Goal: Task Accomplishment & Management: Use online tool/utility

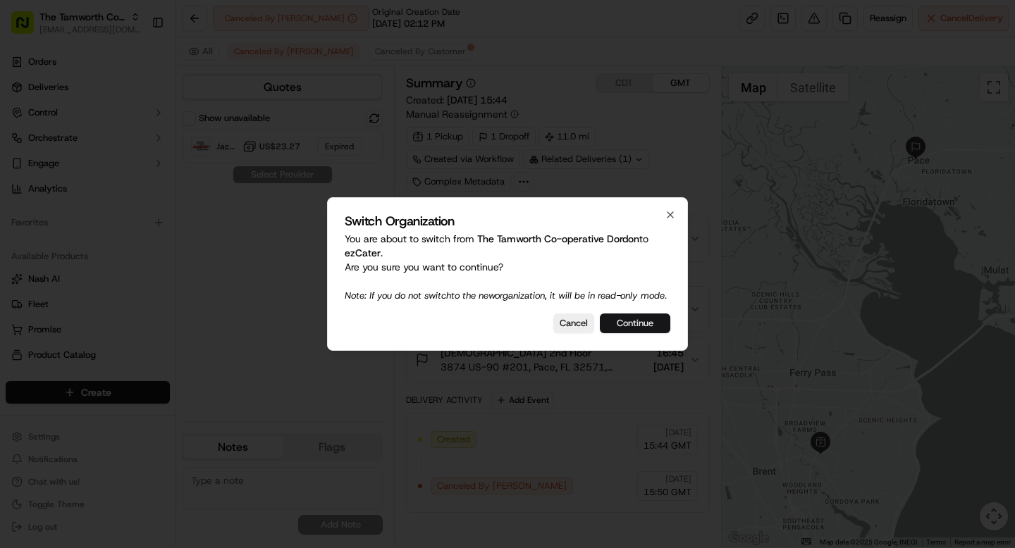
click at [648, 331] on button "Continue" at bounding box center [635, 324] width 70 height 20
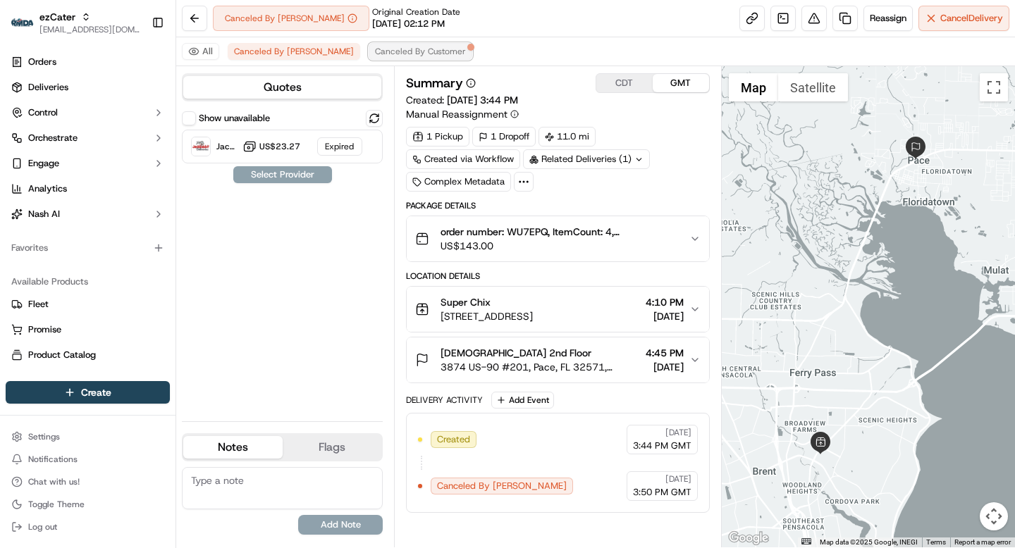
click at [388, 47] on span "Canceled By Customer" at bounding box center [420, 51] width 91 height 11
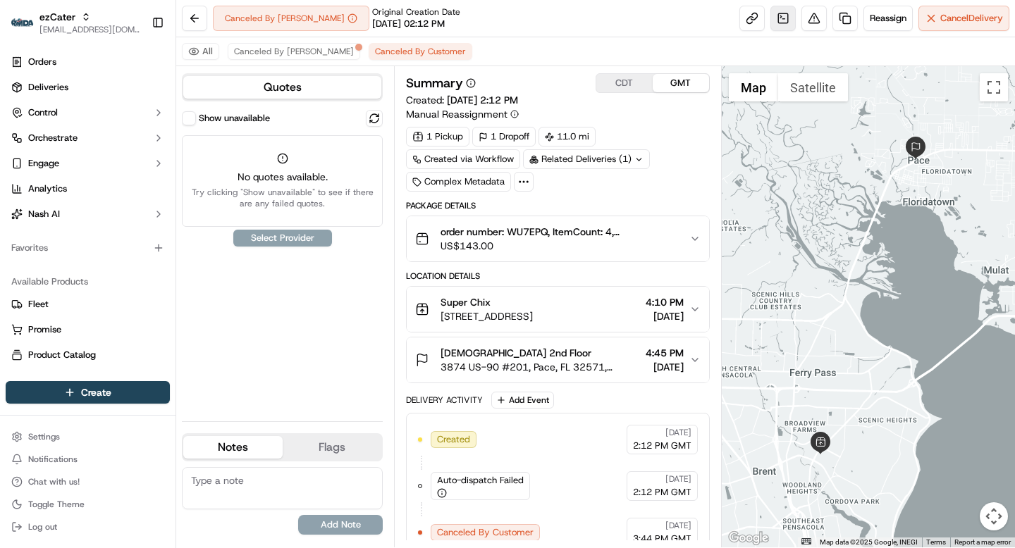
click at [778, 16] on link at bounding box center [782, 18] width 25 height 25
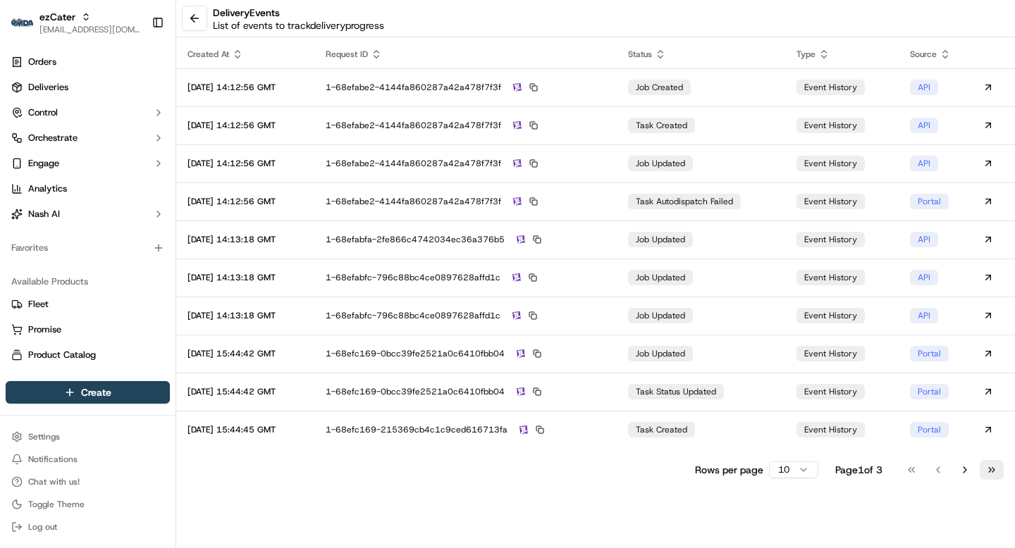
click at [990, 470] on button "Go to last page" at bounding box center [992, 470] width 24 height 20
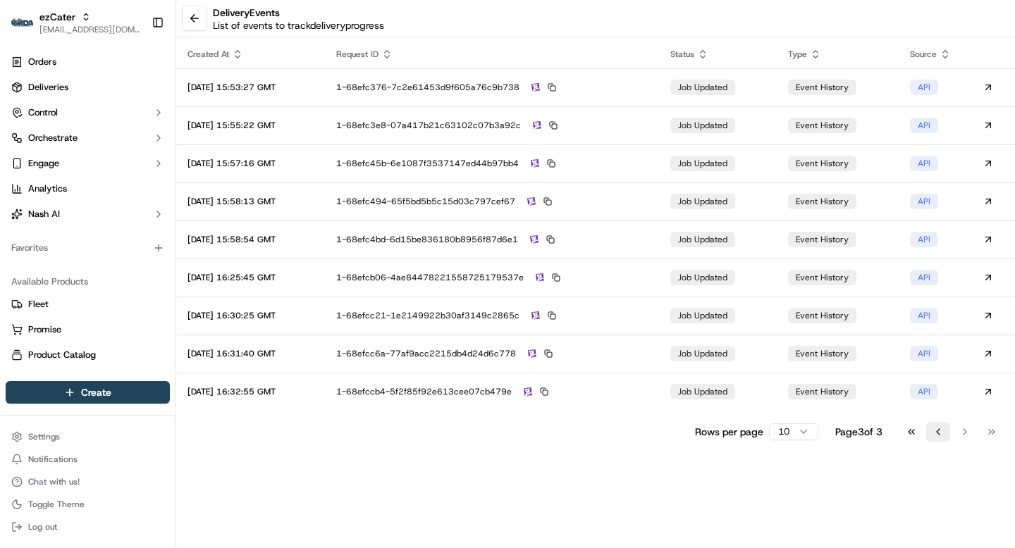
click at [937, 431] on button "Go to previous page" at bounding box center [938, 432] width 24 height 20
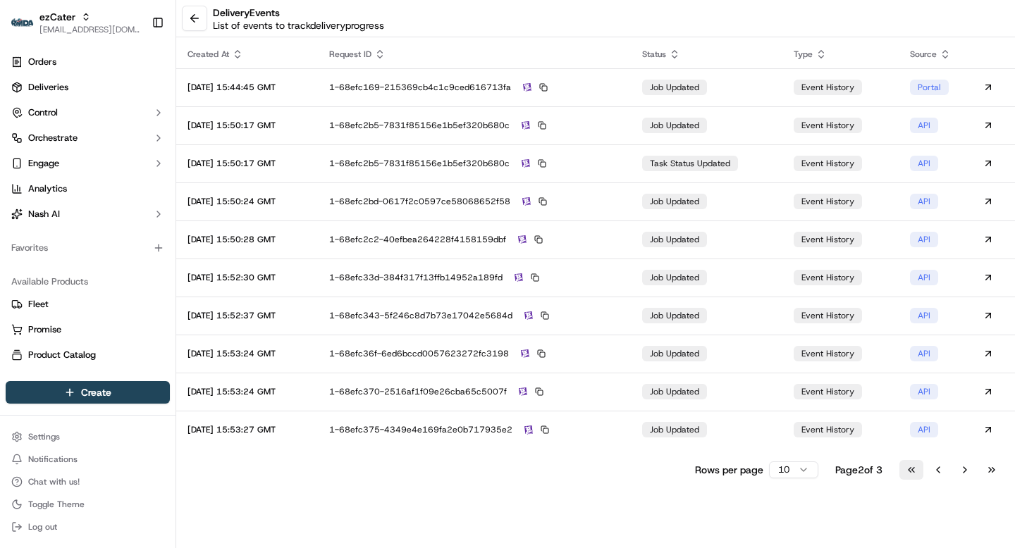
click at [914, 473] on button "Go to first page" at bounding box center [911, 470] width 24 height 20
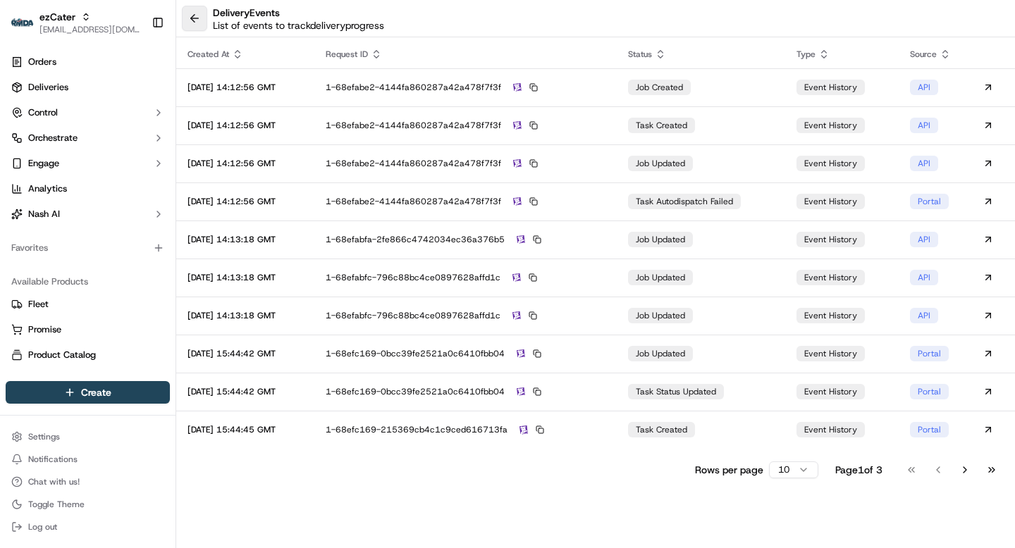
click at [192, 23] on button at bounding box center [194, 18] width 25 height 25
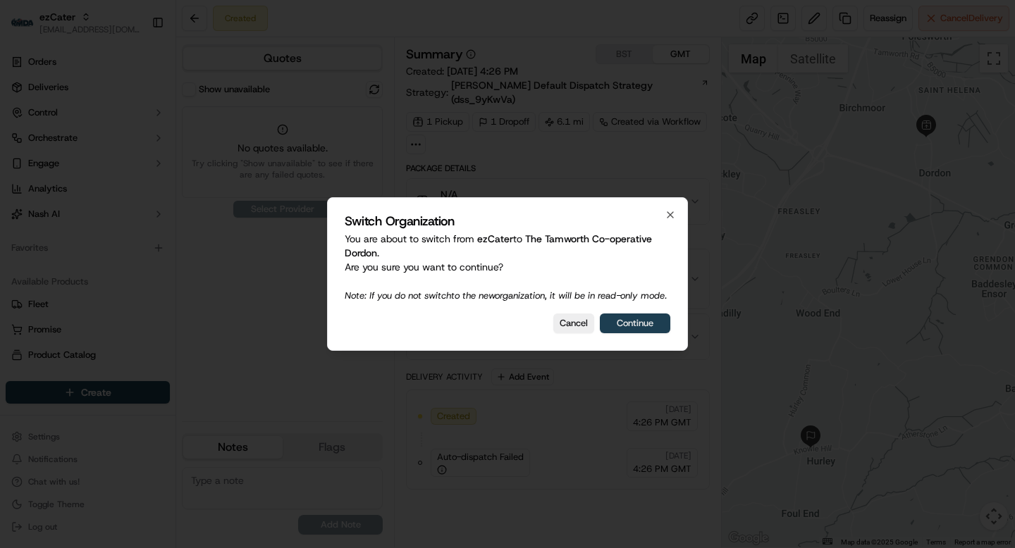
click at [644, 328] on button "Continue" at bounding box center [635, 324] width 70 height 20
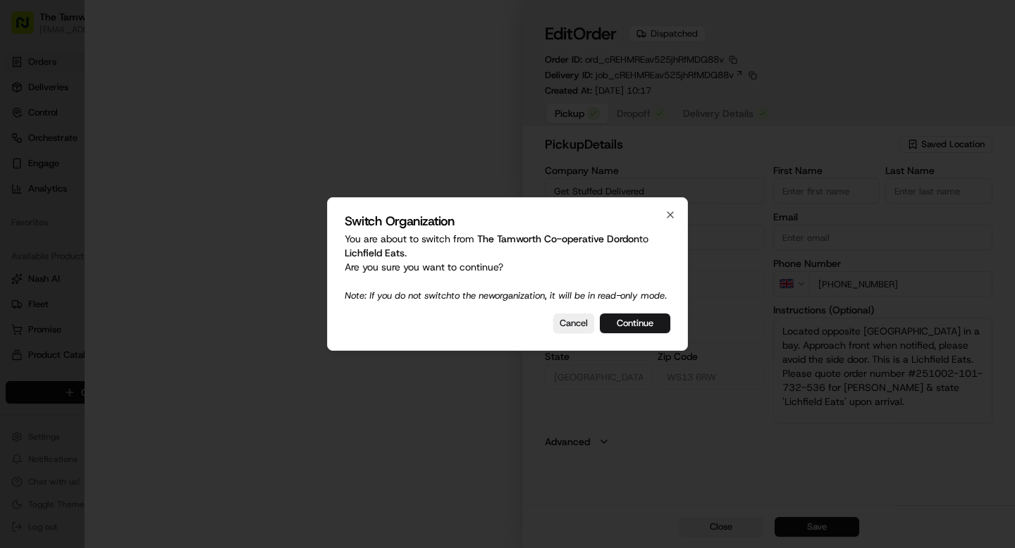
type input "[STREET_ADDRESS]"
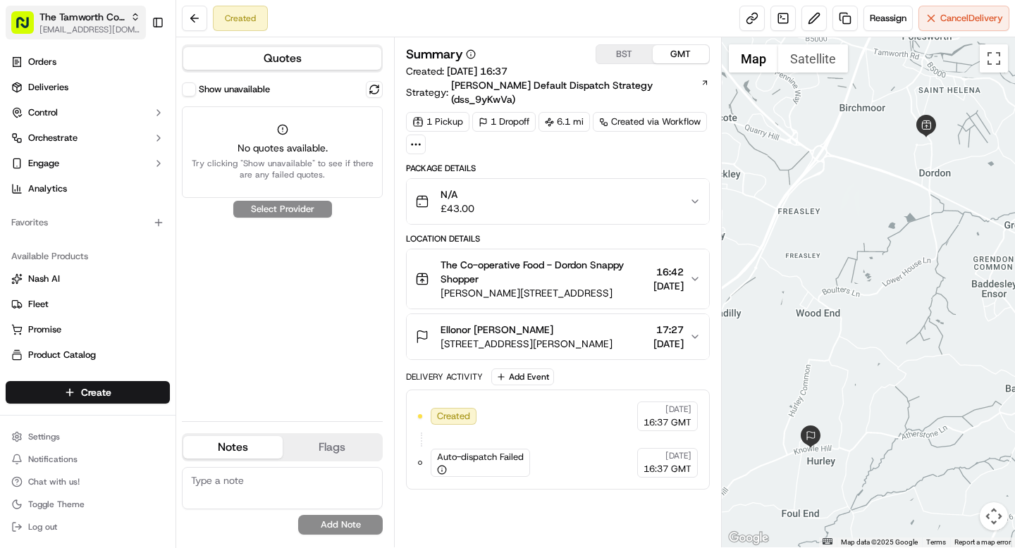
click at [63, 21] on span "The Tamworth Co-operative Dordon" at bounding box center [81, 17] width 85 height 14
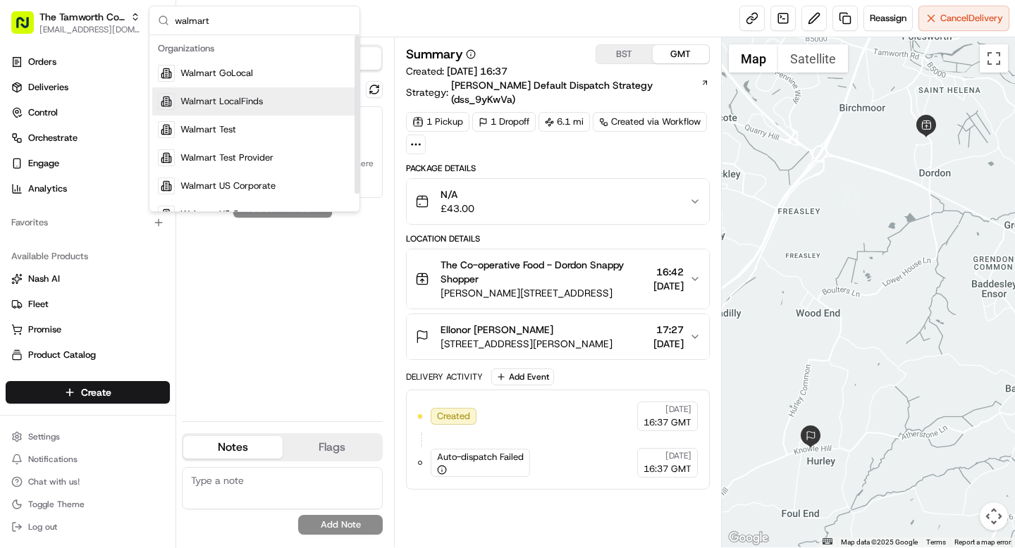
type input "walmart"
click at [252, 111] on div "Walmart LocalFinds" at bounding box center [254, 101] width 204 height 28
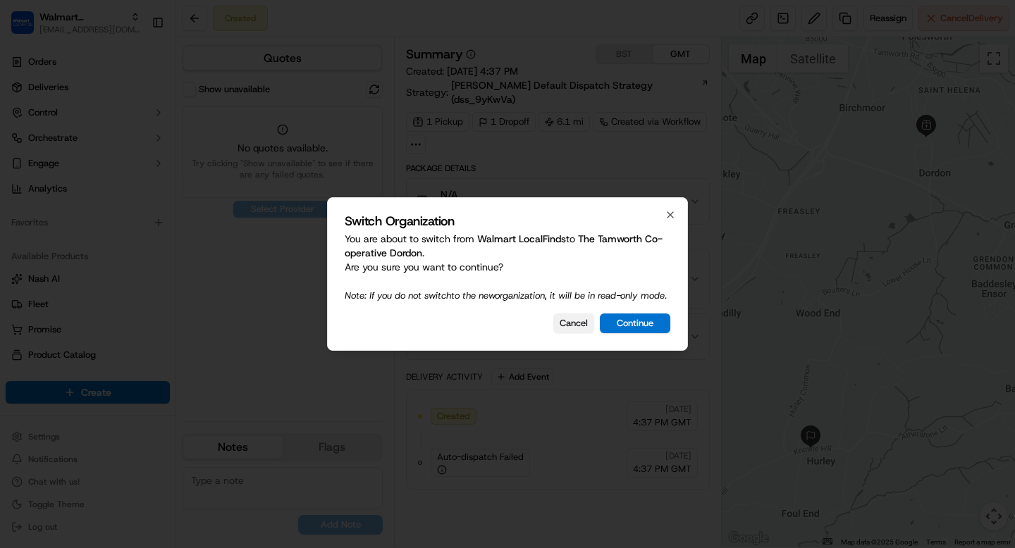
click at [581, 328] on button "Cancel" at bounding box center [573, 324] width 41 height 20
click at [581, 333] on button "Cancel" at bounding box center [573, 324] width 41 height 20
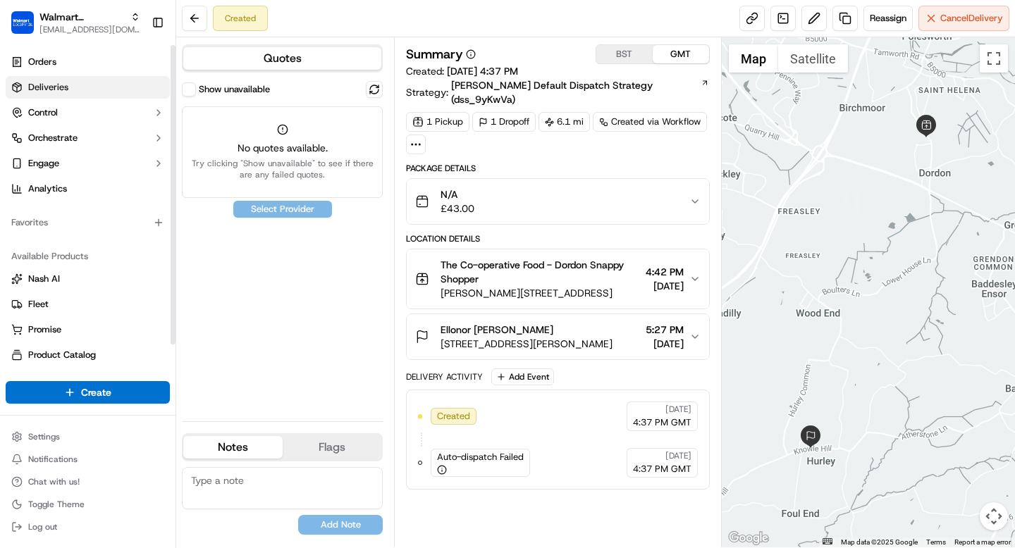
click at [52, 86] on span "Deliveries" at bounding box center [48, 87] width 40 height 13
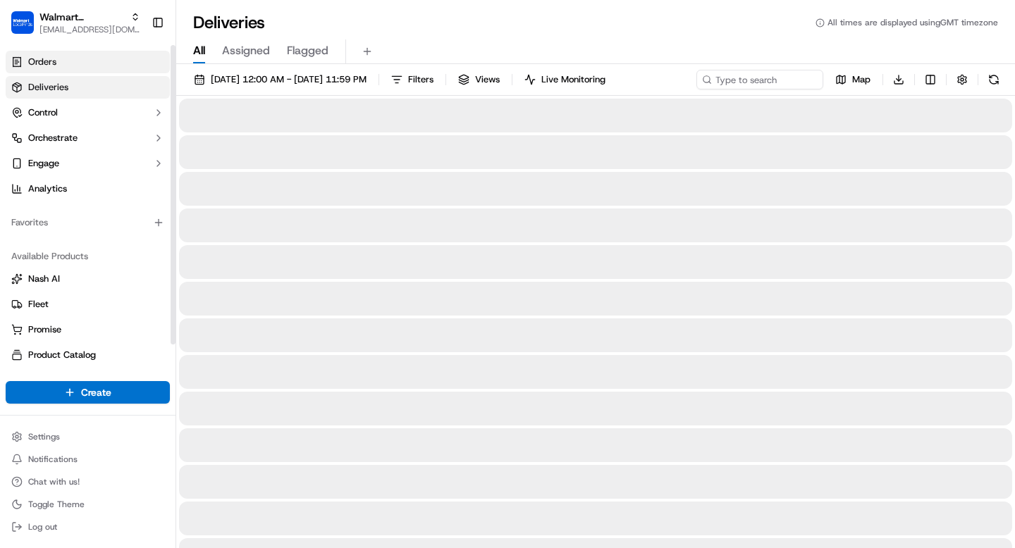
click at [68, 58] on link "Orders" at bounding box center [88, 62] width 164 height 23
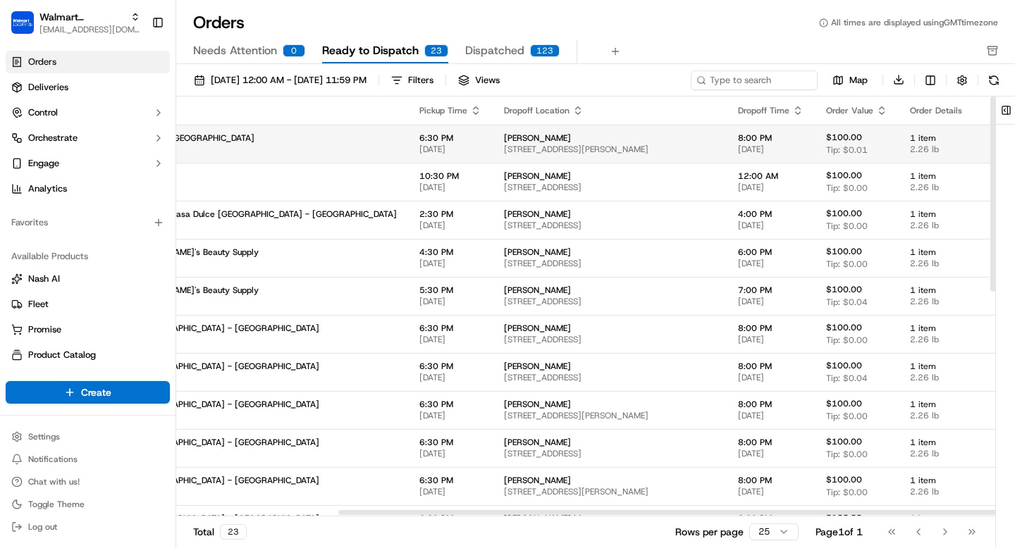
scroll to position [0, 364]
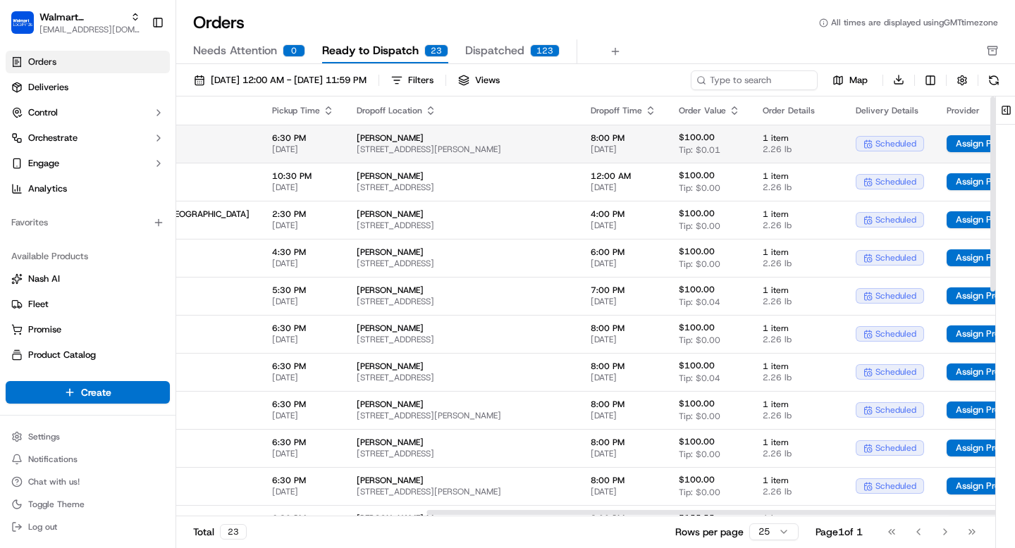
click at [971, 143] on html "Walmart LocalFinds grace@usenash.com Toggle Sidebar Orders Deliveries Control O…" at bounding box center [507, 274] width 1015 height 548
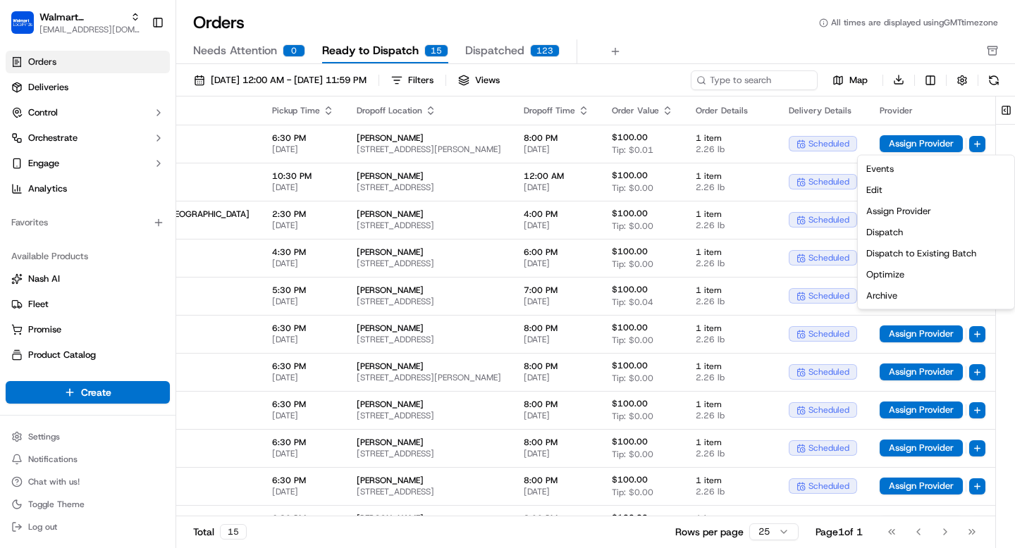
scroll to position [0, 350]
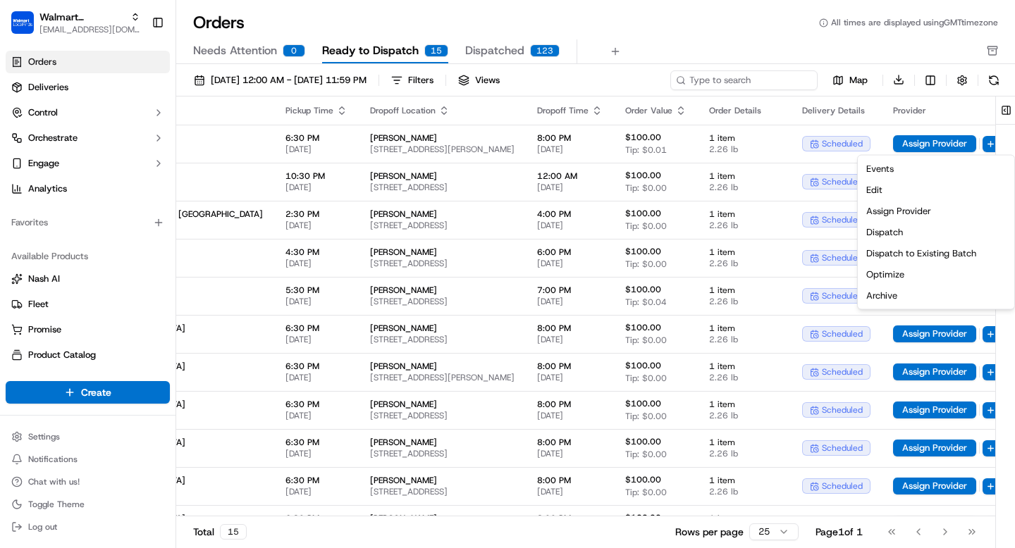
click at [751, 80] on html "Walmart LocalFinds grace@usenash.com Toggle Sidebar Orders Deliveries Control O…" at bounding box center [507, 274] width 1015 height 548
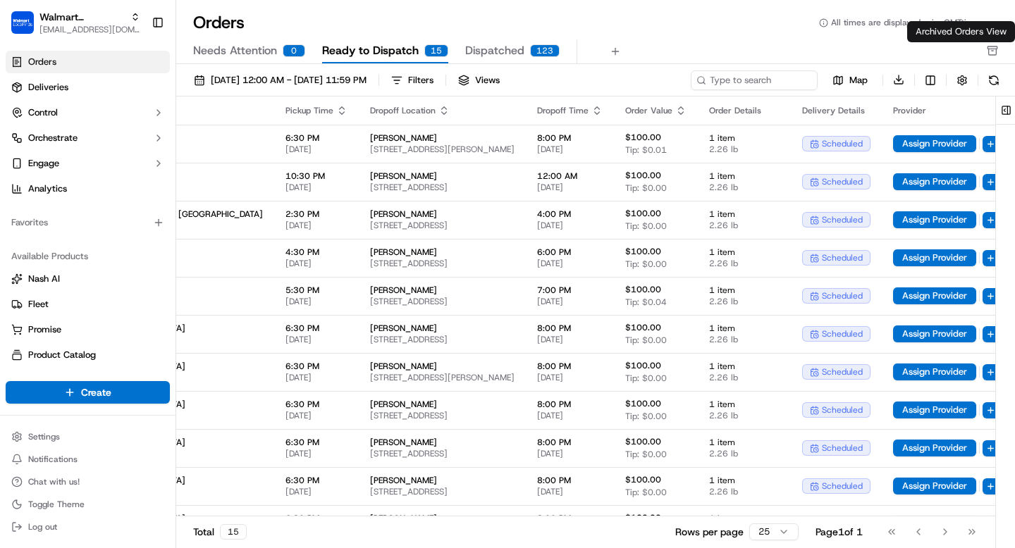
click at [993, 52] on icon "button" at bounding box center [992, 50] width 11 height 11
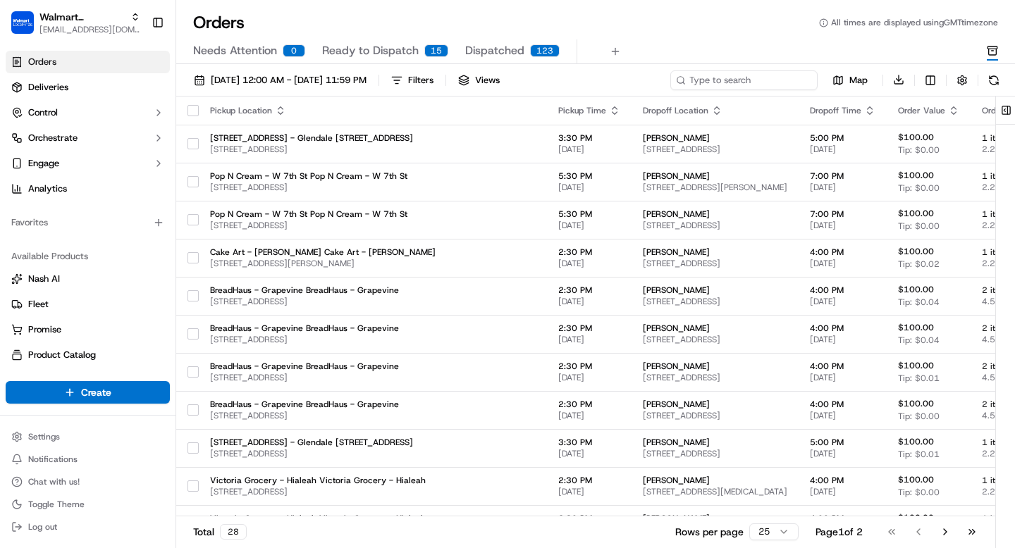
click at [730, 85] on input at bounding box center [743, 80] width 147 height 20
paste input "200013714420009"
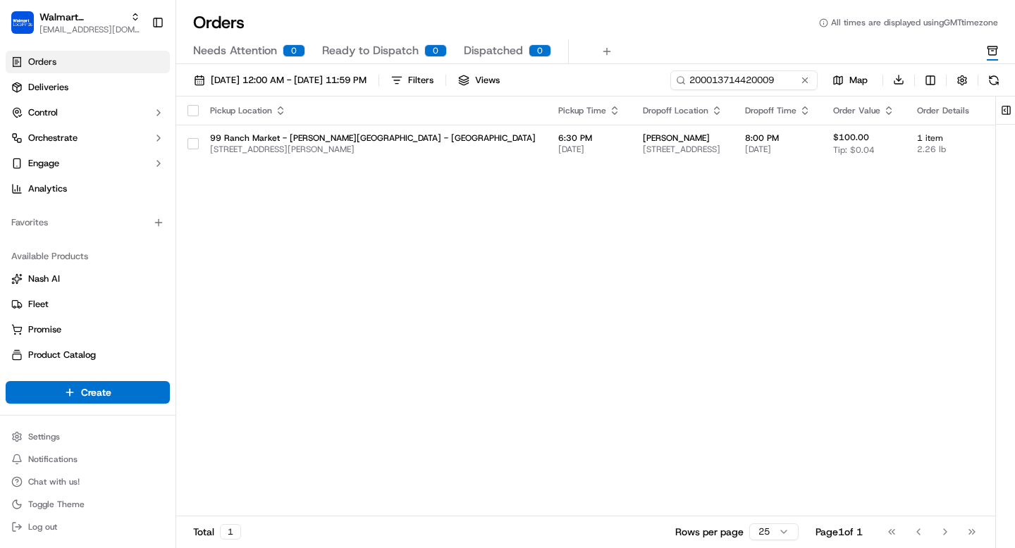
type input "200013714420009"
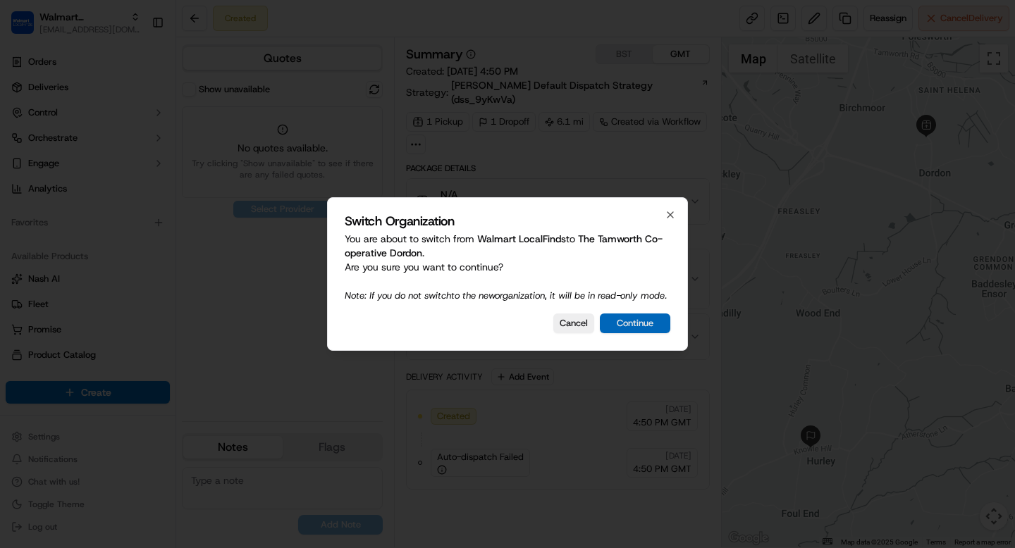
click at [643, 328] on button "Continue" at bounding box center [635, 324] width 70 height 20
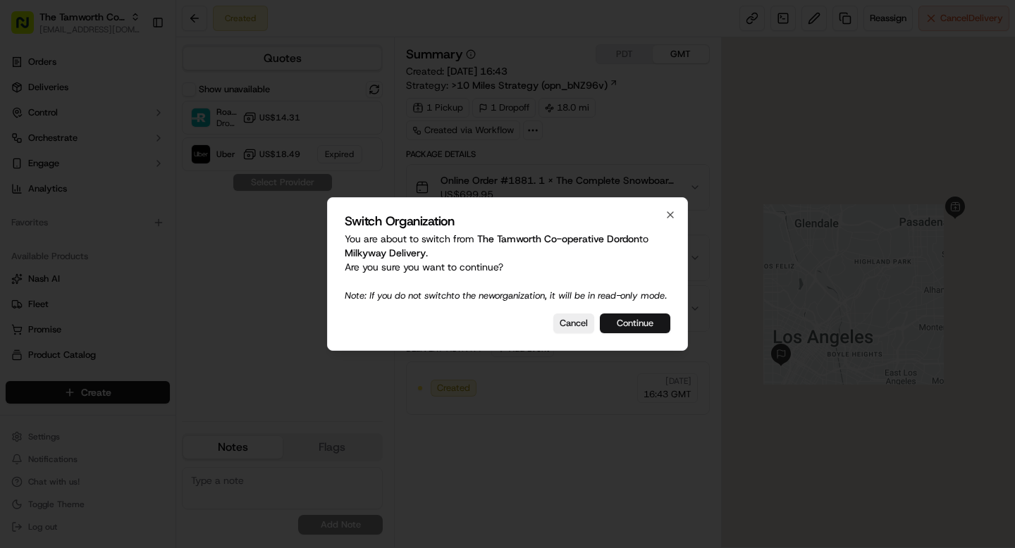
click at [648, 333] on button "Continue" at bounding box center [635, 324] width 70 height 20
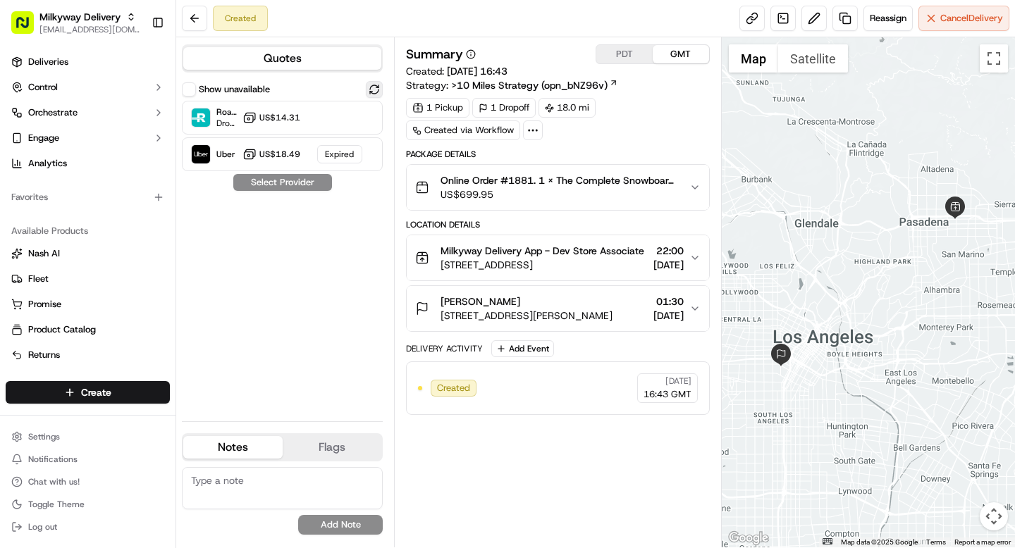
click at [379, 90] on button at bounding box center [374, 89] width 17 height 17
click at [326, 154] on div "Uber Dropoff ETA 2 days US$18.49" at bounding box center [282, 154] width 201 height 34
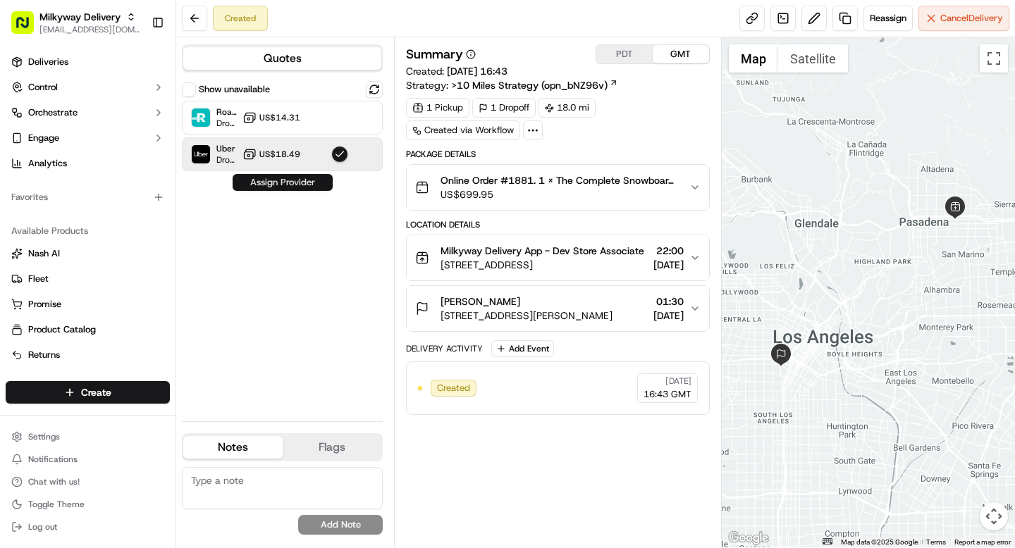
click at [295, 180] on button "Assign Provider" at bounding box center [283, 182] width 100 height 17
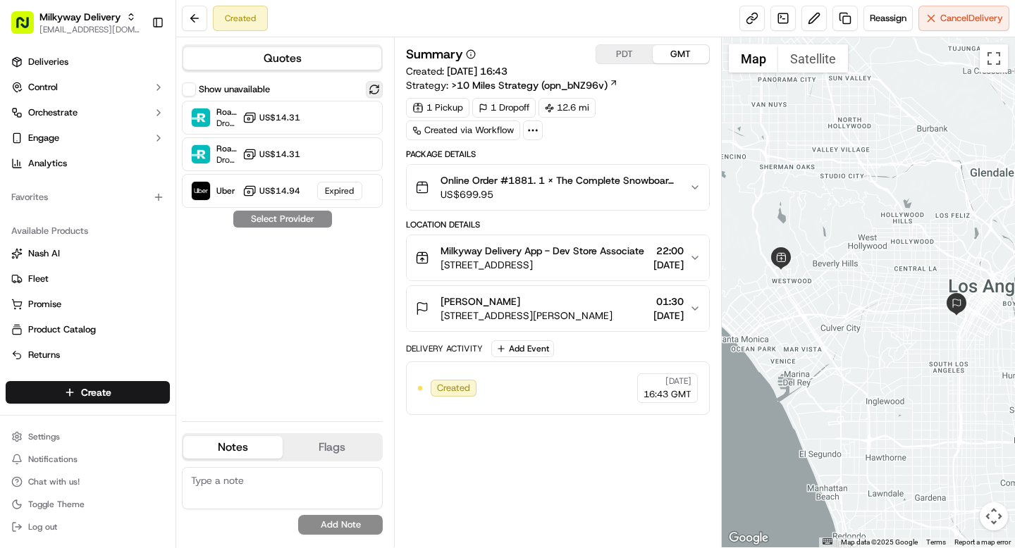
click at [375, 90] on button at bounding box center [374, 89] width 17 height 17
click at [333, 115] on div at bounding box center [339, 117] width 17 height 17
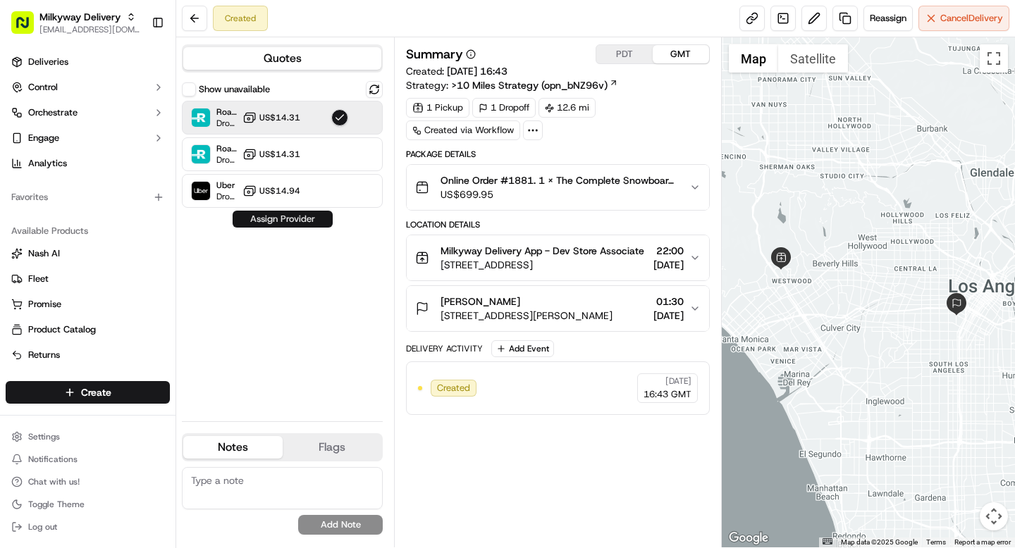
click at [292, 218] on button "Assign Provider" at bounding box center [283, 219] width 100 height 17
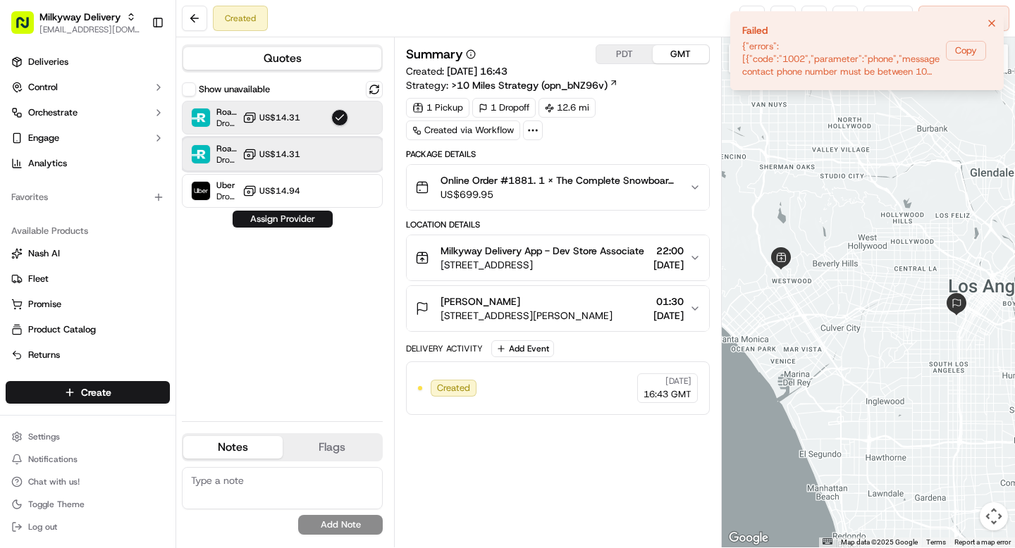
click at [335, 146] on div at bounding box center [339, 154] width 17 height 17
click at [300, 211] on button "Assign Provider" at bounding box center [283, 219] width 100 height 17
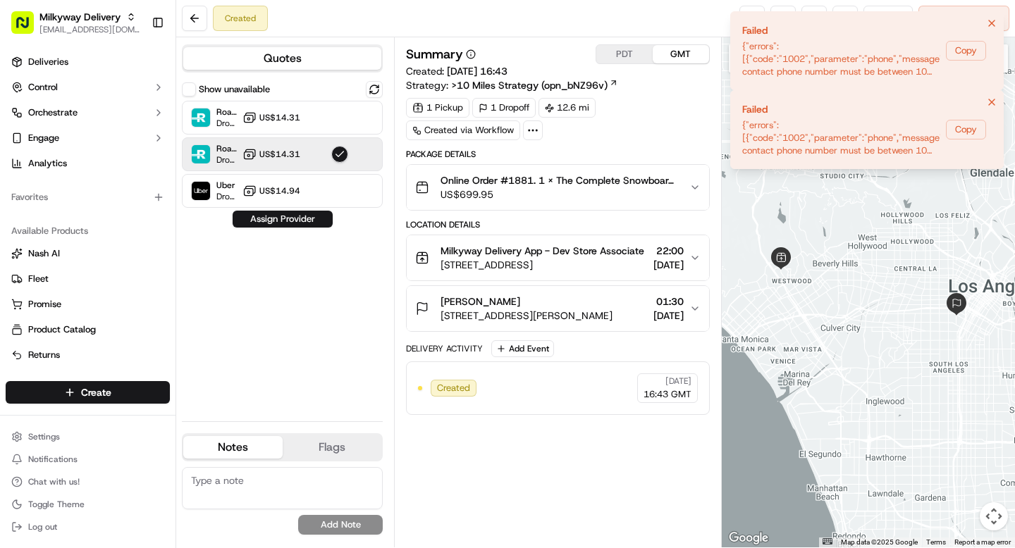
click at [579, 309] on div "[PERSON_NAME]" at bounding box center [526, 302] width 172 height 14
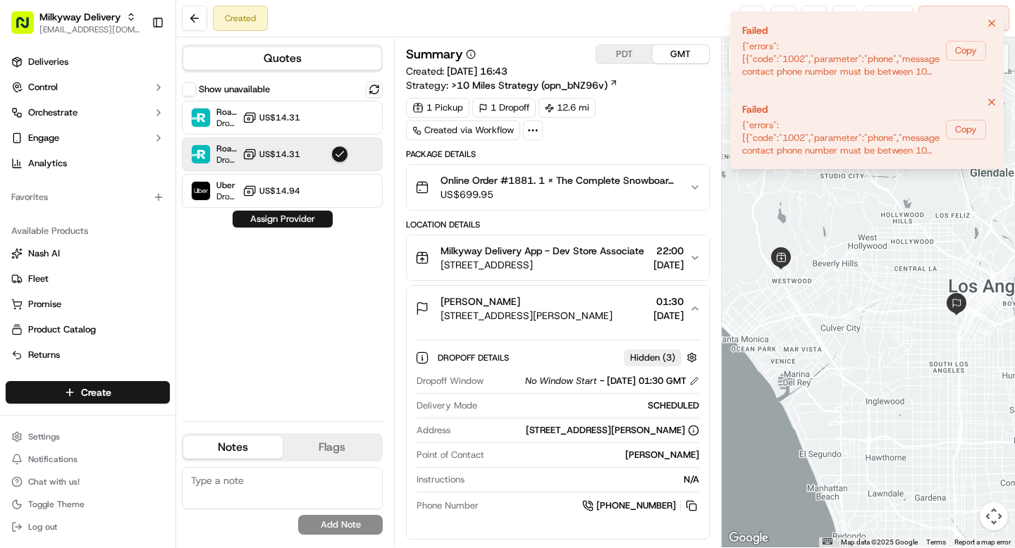
scroll to position [51, 0]
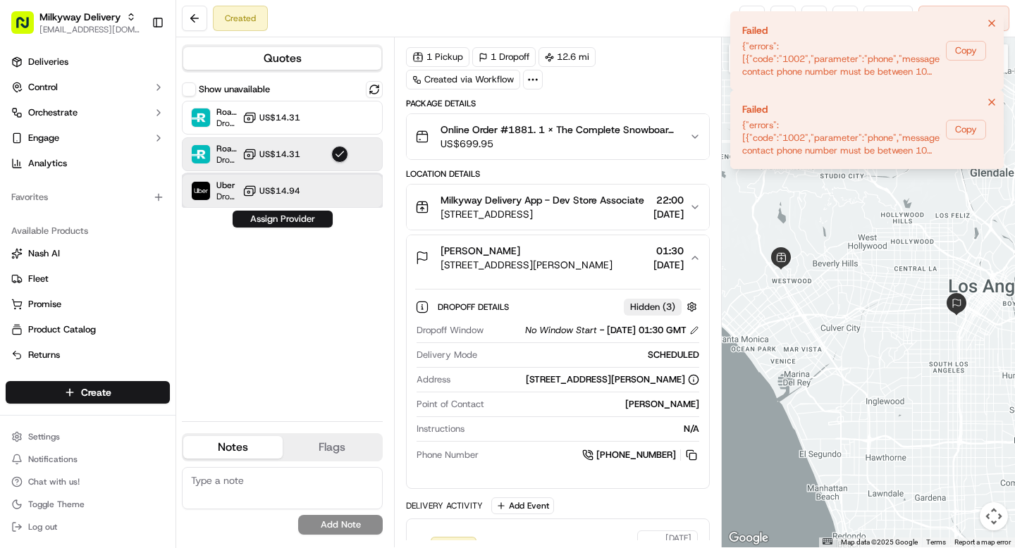
click at [349, 199] on div "Uber Dropoff ETA 2 days US$14.94" at bounding box center [282, 191] width 201 height 34
click at [310, 220] on button "Assign Provider" at bounding box center [283, 219] width 100 height 17
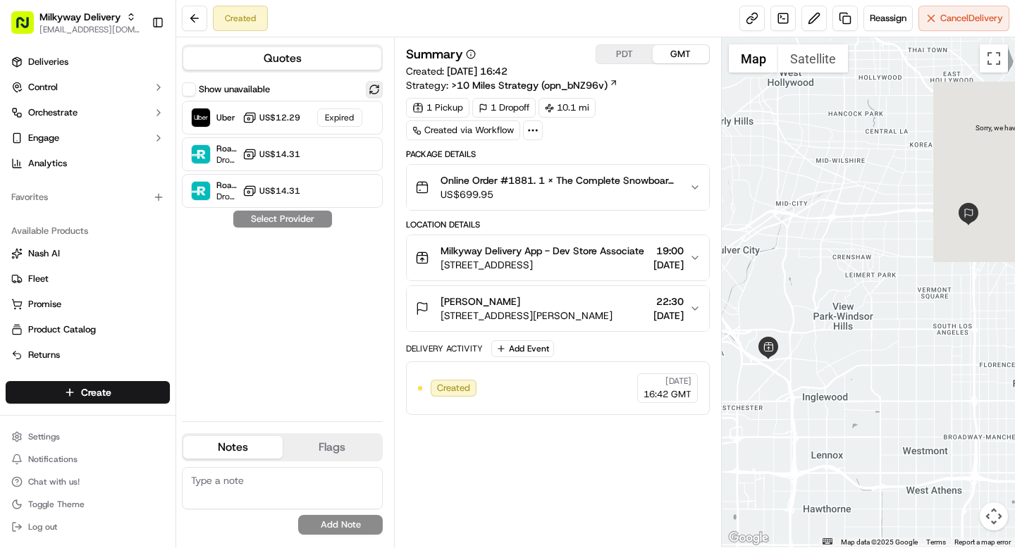
click at [370, 92] on button at bounding box center [374, 89] width 17 height 17
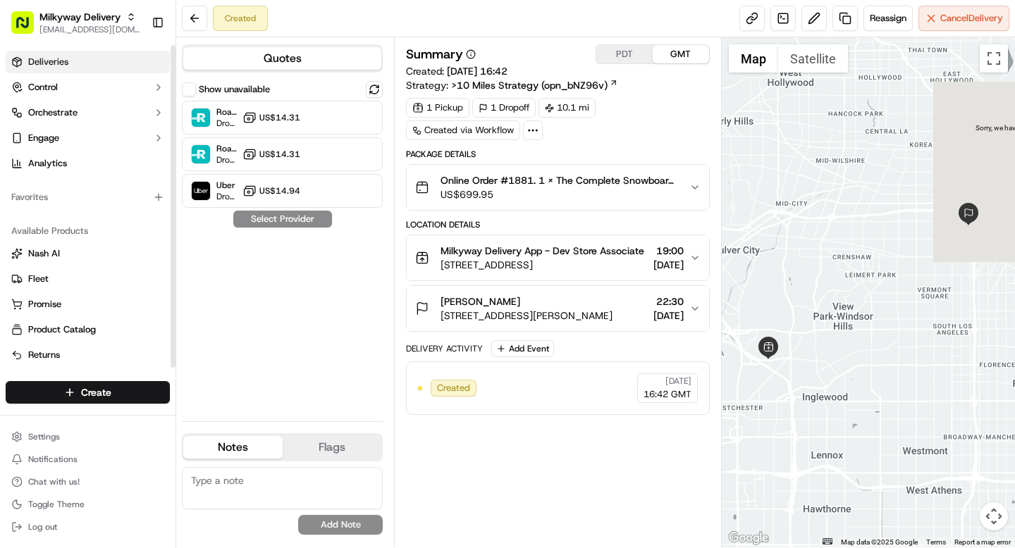
click at [58, 66] on span "Deliveries" at bounding box center [48, 62] width 40 height 13
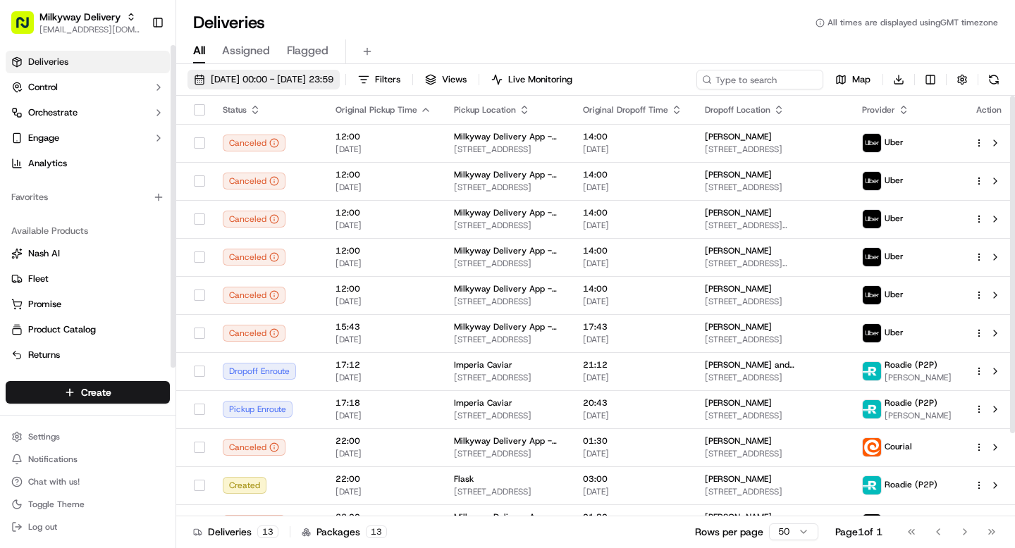
click at [323, 85] on span "[DATE] 00:00 - [DATE] 23:59" at bounding box center [272, 79] width 123 height 13
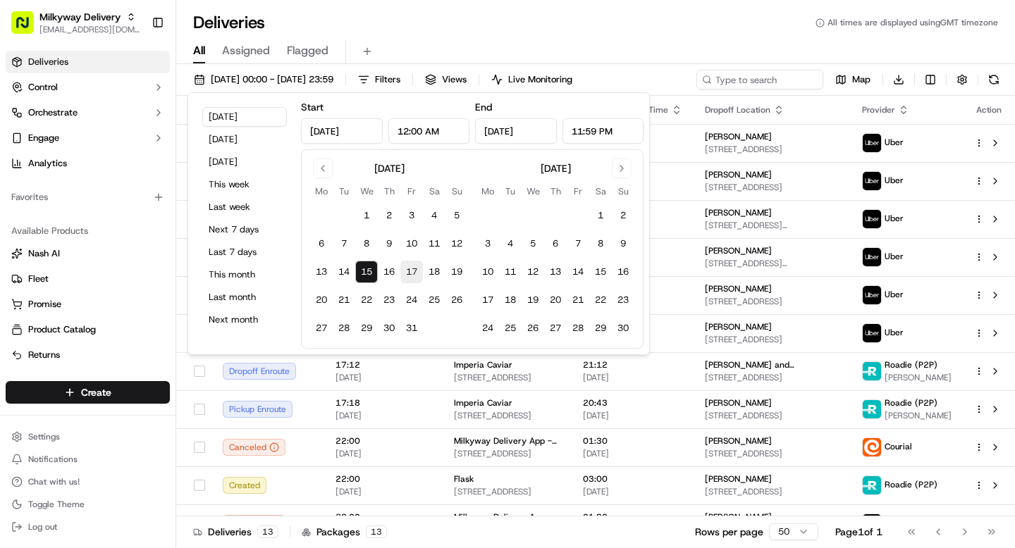
click at [414, 274] on button "17" at bounding box center [411, 272] width 23 height 23
type input "[DATE]"
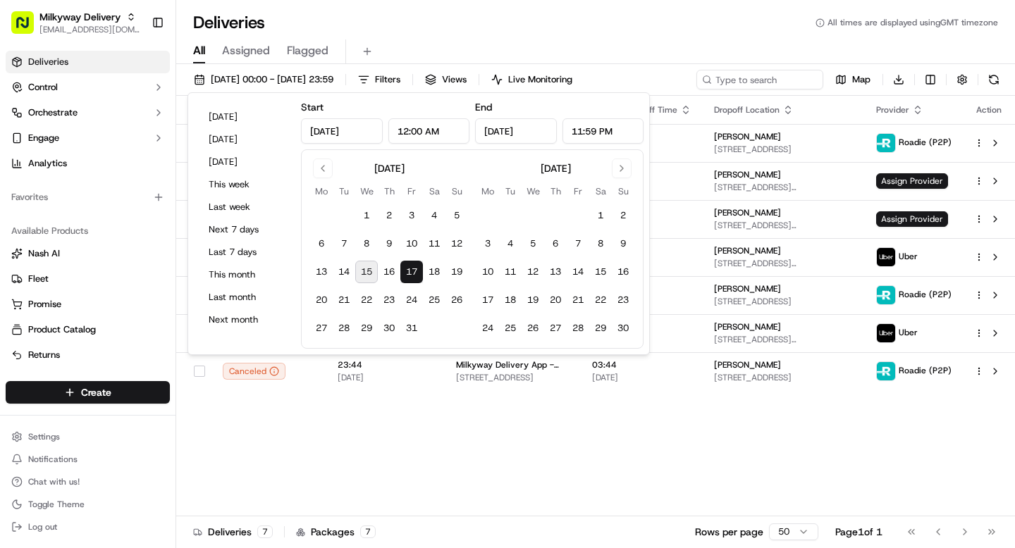
click at [708, 464] on div "Status Original Pickup Time Pickup Location Original Dropoff Time Dropoff Locat…" at bounding box center [595, 306] width 839 height 420
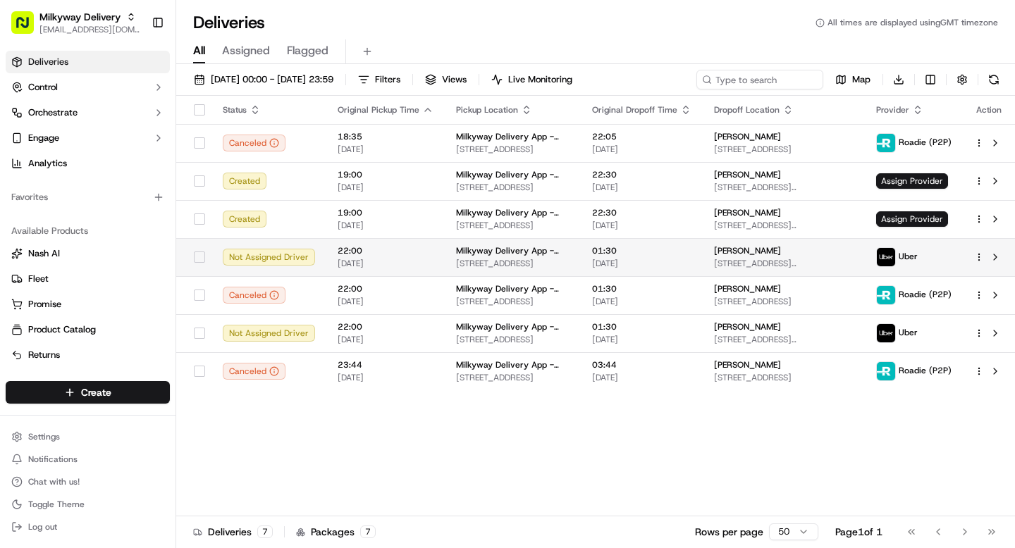
click at [976, 257] on html "Milkyway Delivery [EMAIL_ADDRESS][DOMAIN_NAME] Toggle Sidebar Deliveries Contro…" at bounding box center [507, 274] width 1015 height 548
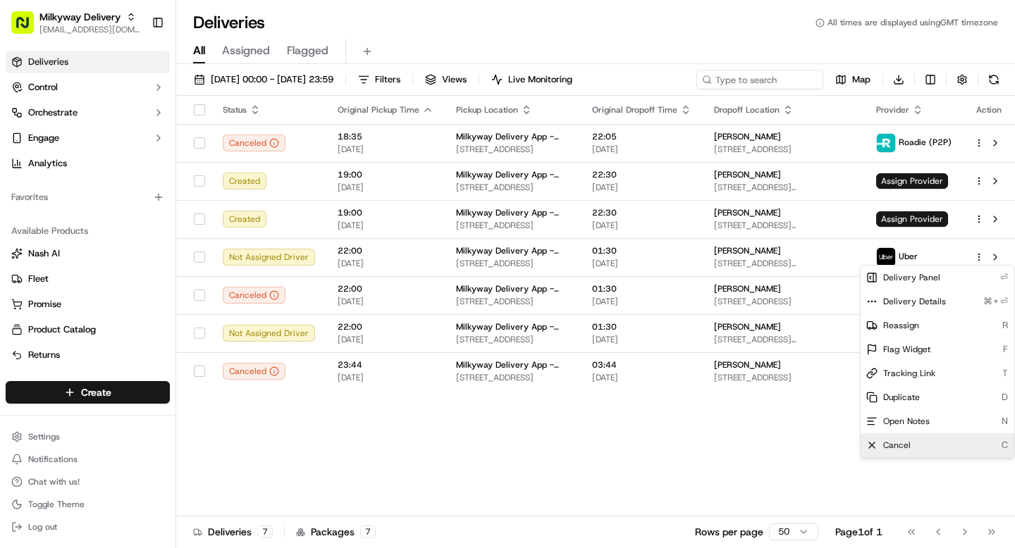
click at [886, 440] on span "Cancel" at bounding box center [896, 445] width 27 height 11
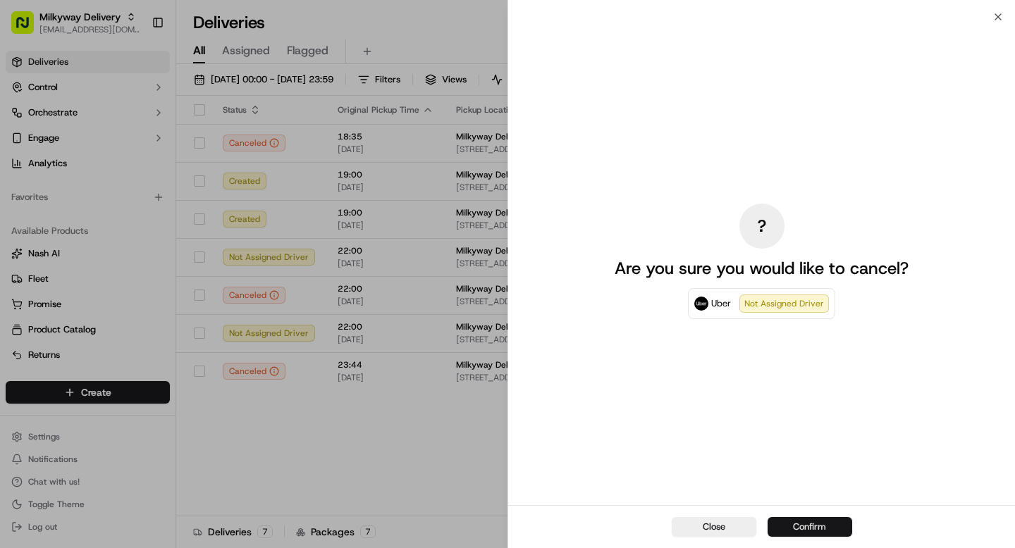
click at [819, 526] on button "Confirm" at bounding box center [809, 527] width 85 height 20
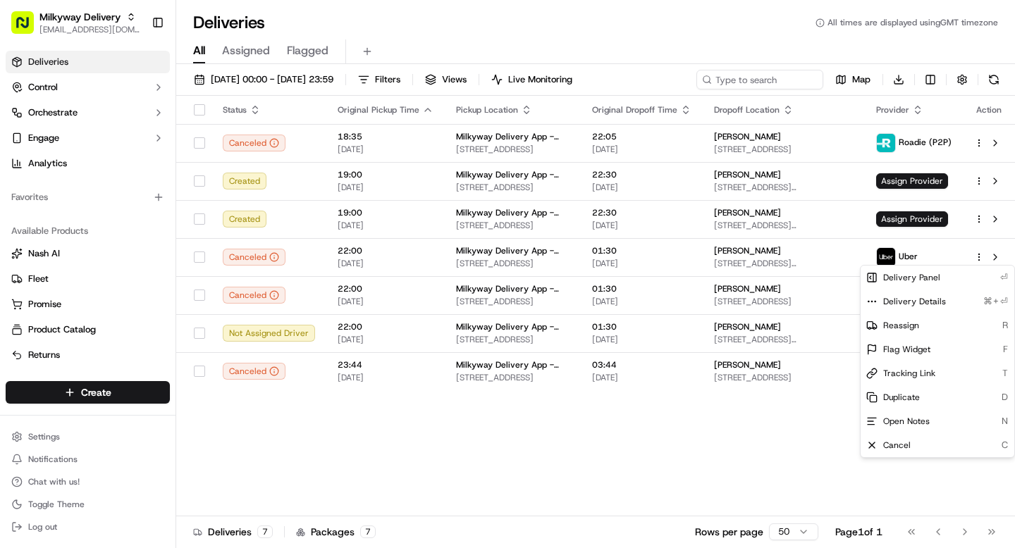
click at [659, 475] on div "Status Original Pickup Time Pickup Location Original Dropoff Time Dropoff Locat…" at bounding box center [595, 306] width 839 height 420
